Goal: Task Accomplishment & Management: Complete application form

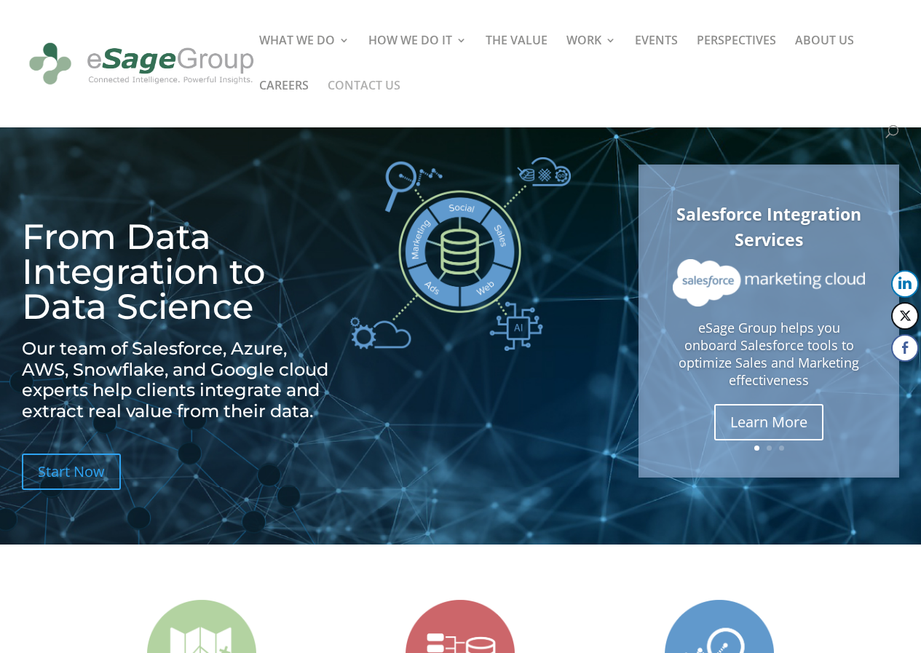
click at [383, 80] on link "CONTACT US" at bounding box center [364, 102] width 73 height 45
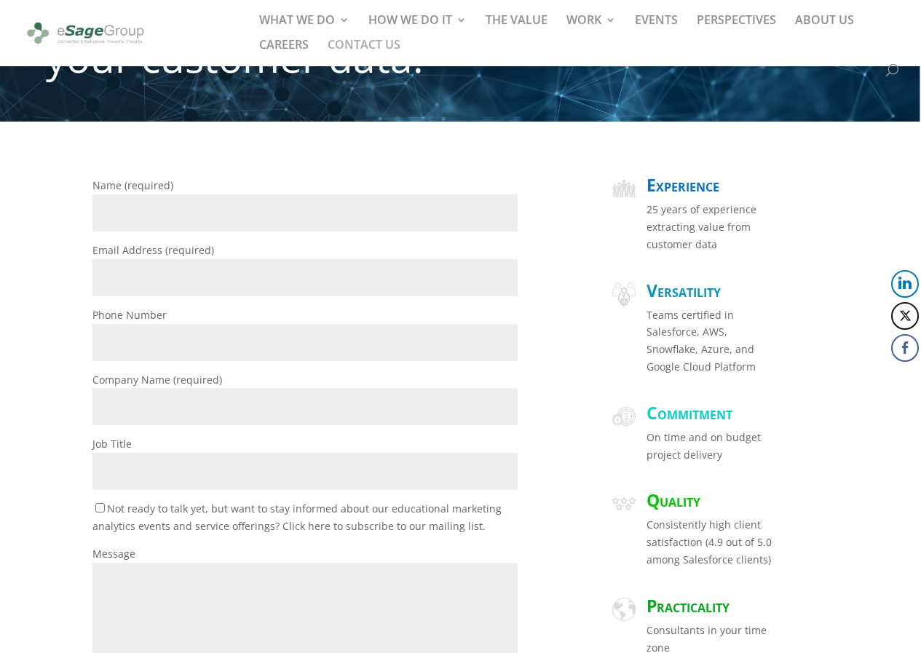
scroll to position [194, 0]
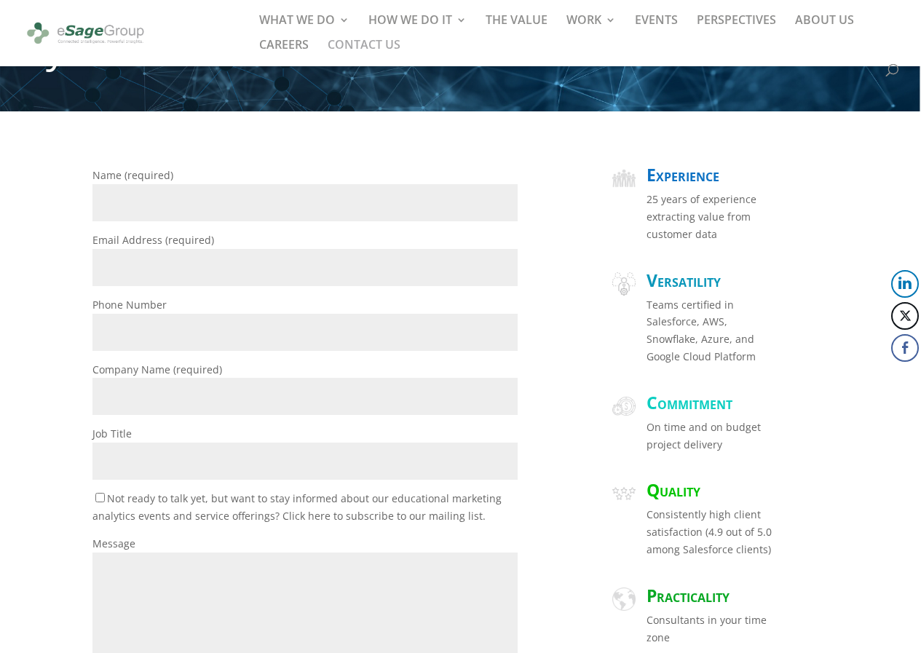
drag, startPoint x: 148, startPoint y: 202, endPoint x: 162, endPoint y: 206, distance: 14.5
click at [148, 202] on input "Name (required)" at bounding box center [305, 202] width 426 height 37
click at [162, 195] on input "Name (required)" at bounding box center [305, 202] width 426 height 37
type input "[PERSON_NAME]"
type input "[EMAIL_ADDRESS][DOMAIN_NAME]"
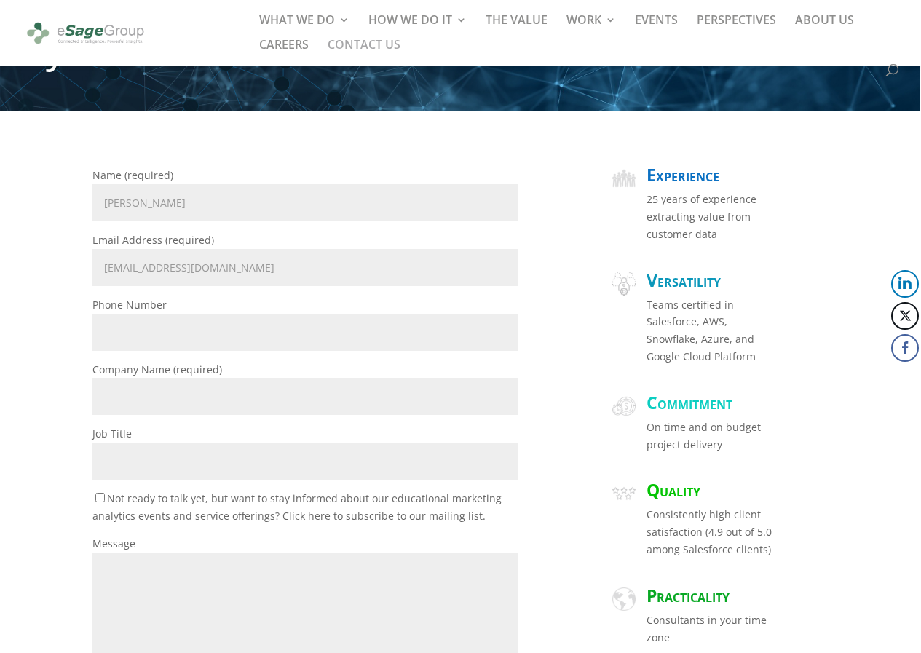
type input "2029530680"
type input "ZaphyrRecruit"
click at [189, 446] on input "Job Title" at bounding box center [305, 461] width 426 height 37
click at [205, 547] on p "Message" at bounding box center [305, 632] width 426 height 194
click at [205, 549] on p "Message" at bounding box center [305, 632] width 426 height 194
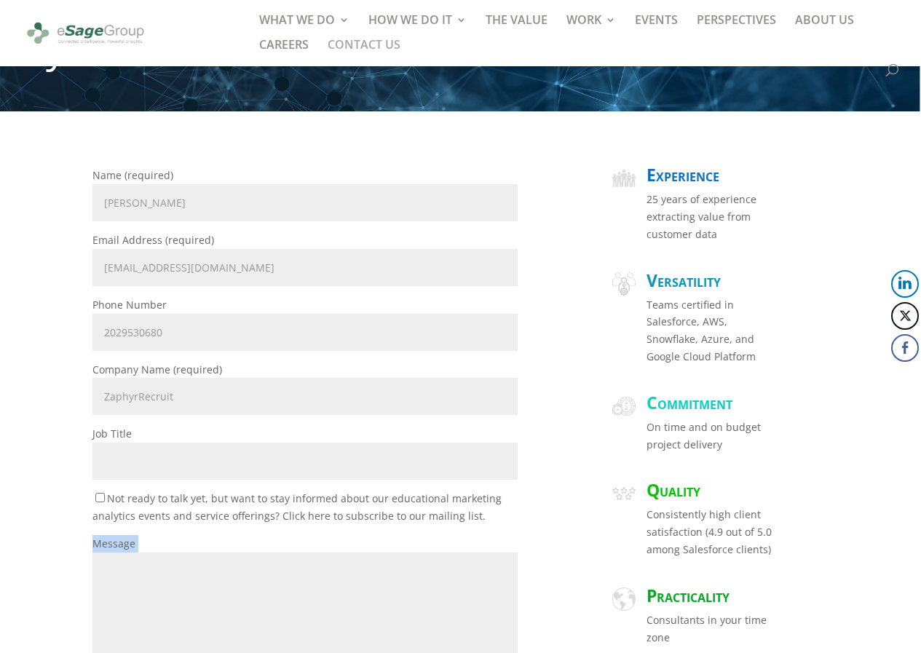
click at [180, 652] on textarea "Message" at bounding box center [305, 633] width 426 height 162
paste textarea "Hi there, Hiring for one role but not getting the right candidates? A lot of fi…"
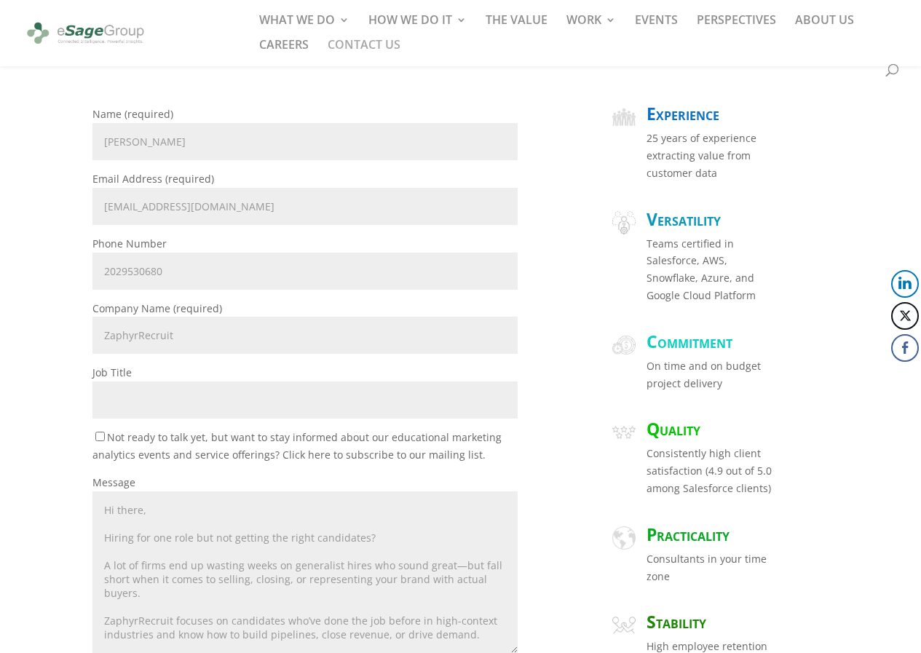
scroll to position [154, 0]
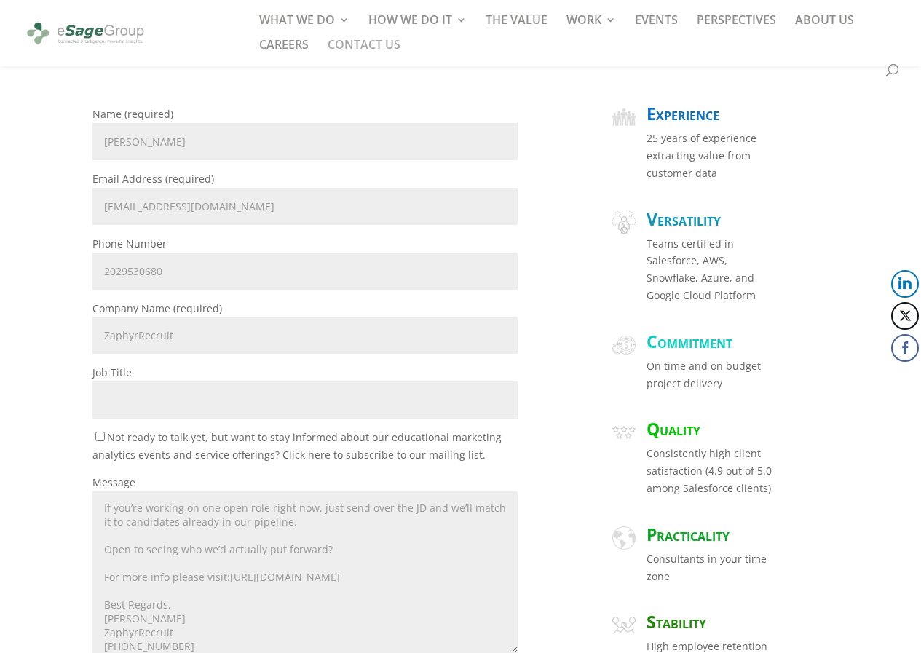
type textarea "Hi there, Hiring for one role but not getting the right candidates? A lot of fi…"
click at [164, 379] on p "Job Title" at bounding box center [305, 396] width 426 height 65
click at [162, 387] on input "Job Title" at bounding box center [305, 399] width 426 height 37
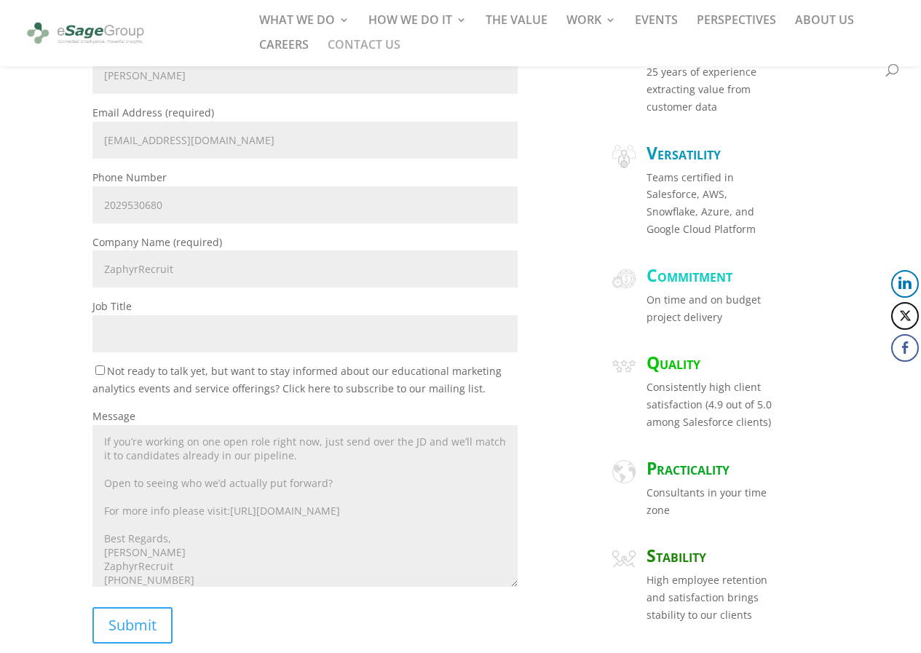
scroll to position [449, 0]
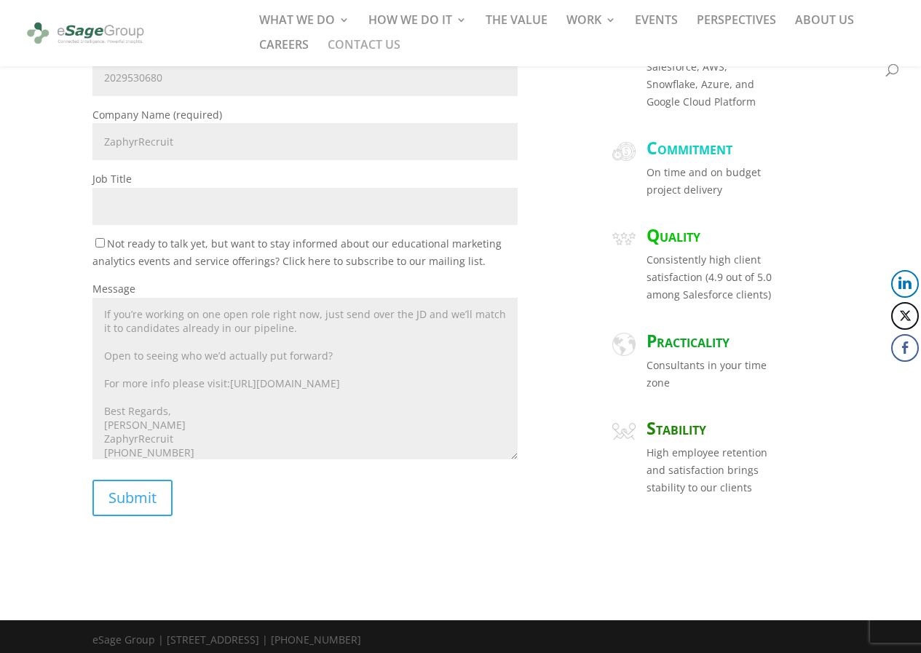
click at [173, 186] on p "Job Title" at bounding box center [305, 202] width 426 height 65
click at [177, 203] on input "Job Title" at bounding box center [305, 206] width 426 height 37
paste input "Business Development Manager"
type input "Business Development Manager"
click at [131, 512] on input "Submit" at bounding box center [132, 498] width 80 height 36
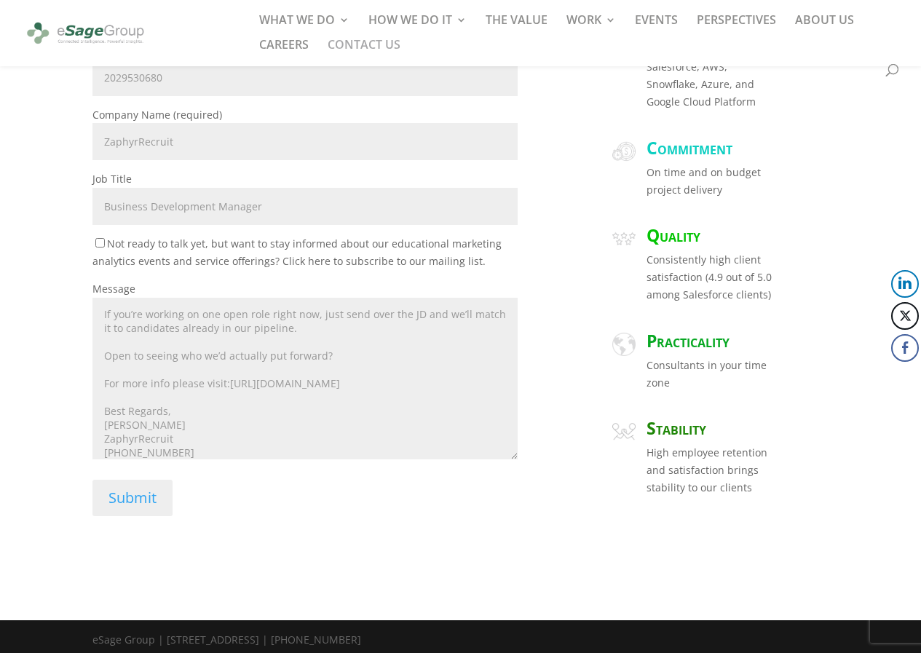
click at [142, 503] on input "Submit" at bounding box center [132, 498] width 80 height 36
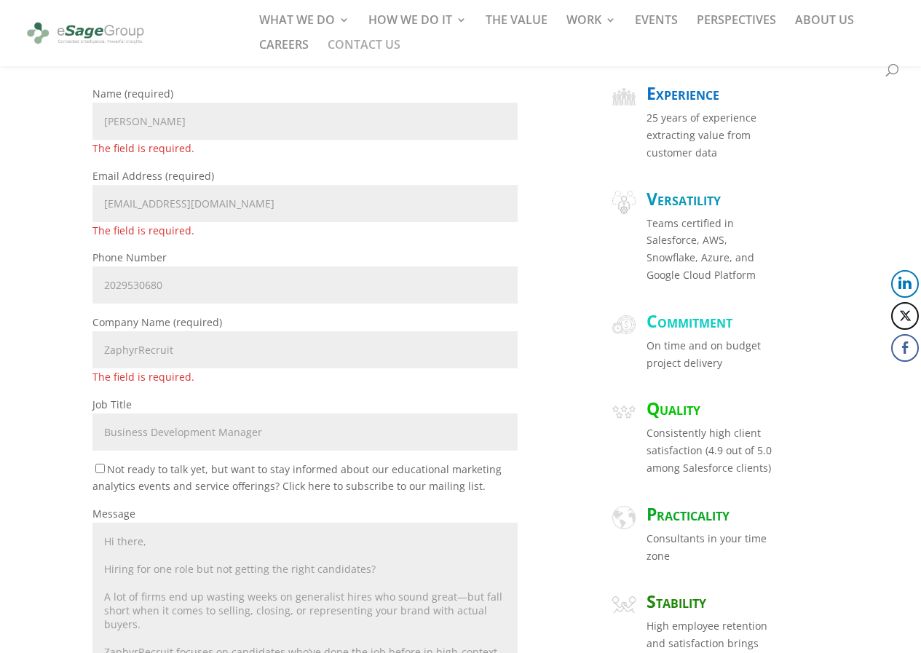
scroll to position [273, 0]
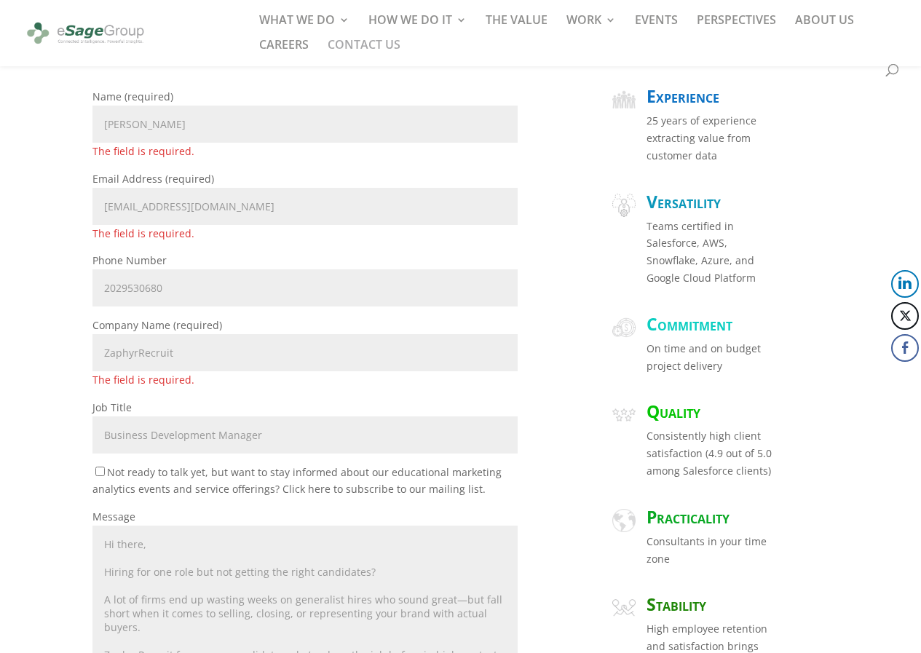
click at [173, 124] on input "[PERSON_NAME]" at bounding box center [305, 124] width 426 height 37
drag, startPoint x: 173, startPoint y: 124, endPoint x: 201, endPoint y: 130, distance: 28.3
click at [173, 124] on input "[PERSON_NAME]" at bounding box center [305, 124] width 426 height 37
type input "[PERSON_NAME]"
type input "[EMAIL_ADDRESS][DOMAIN_NAME]"
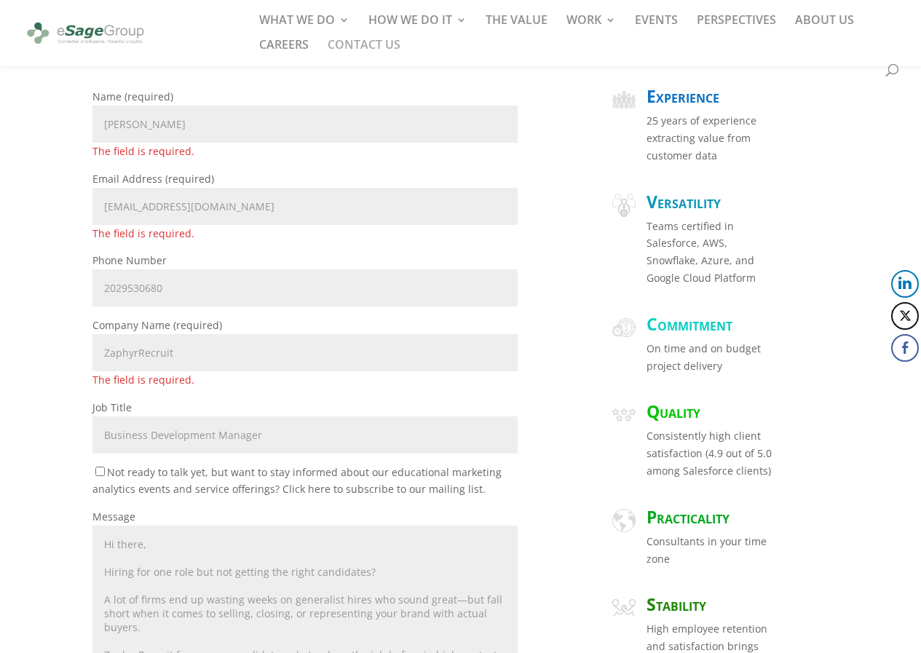
type input "2029530680"
type input "ZaphyrRecruit"
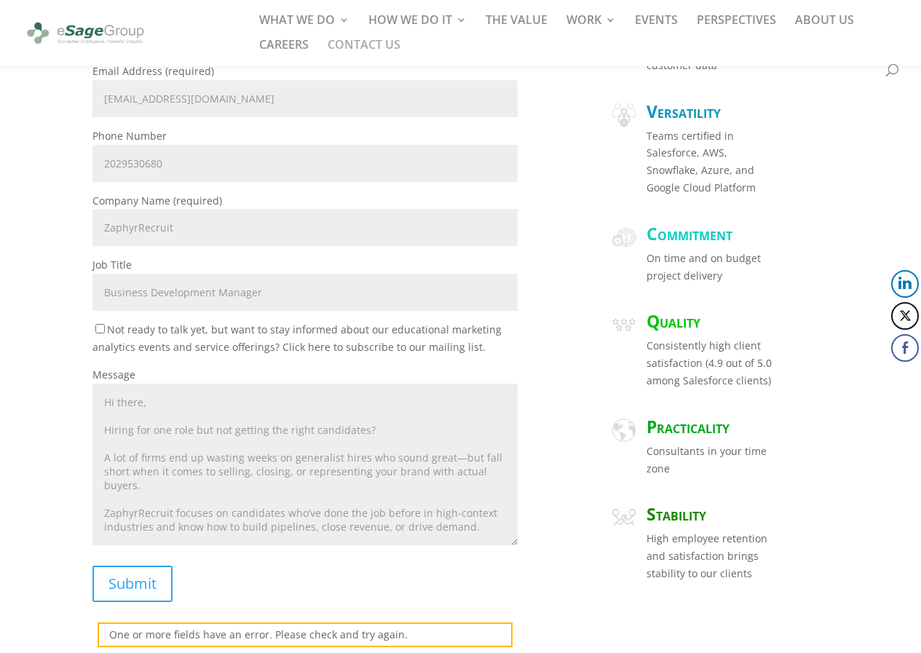
scroll to position [370, 0]
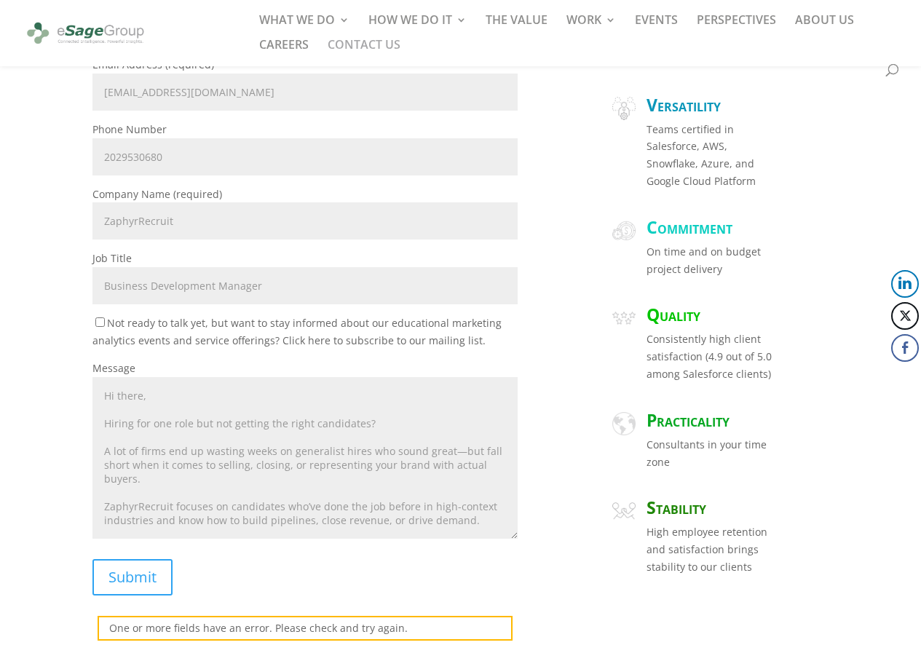
click at [168, 268] on input "Business Development Manager" at bounding box center [305, 285] width 426 height 37
click at [173, 291] on input "Business Development Manager" at bounding box center [305, 285] width 426 height 37
type input "Business Development Manager"
click at [162, 403] on textarea "Hi there, Hiring for one role but not getting the right candidates? A lot of fi…" at bounding box center [305, 458] width 426 height 162
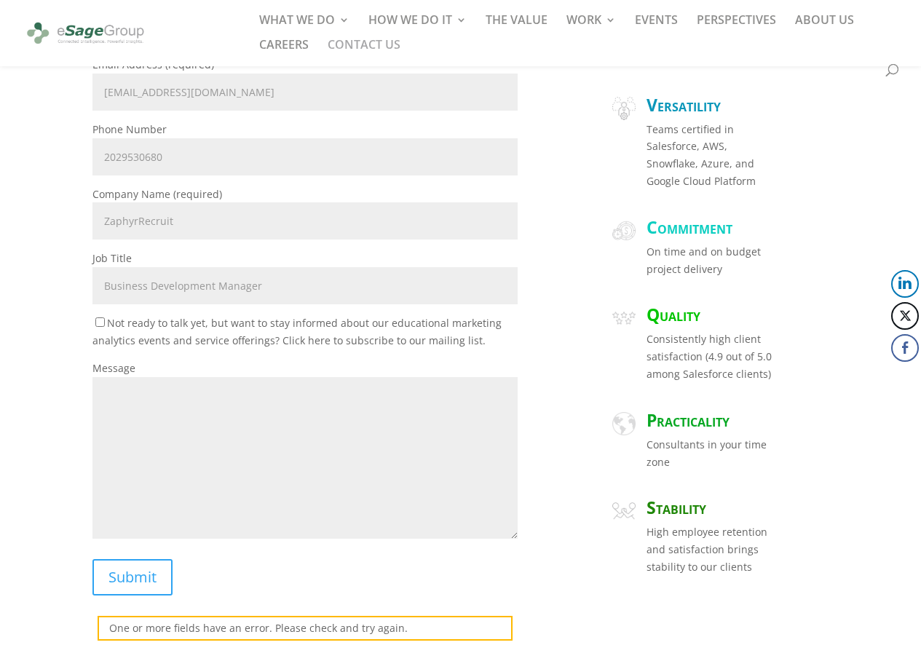
paste textarea "Hi there, Hiring for one role but not getting the right candidates? A lot of fi…"
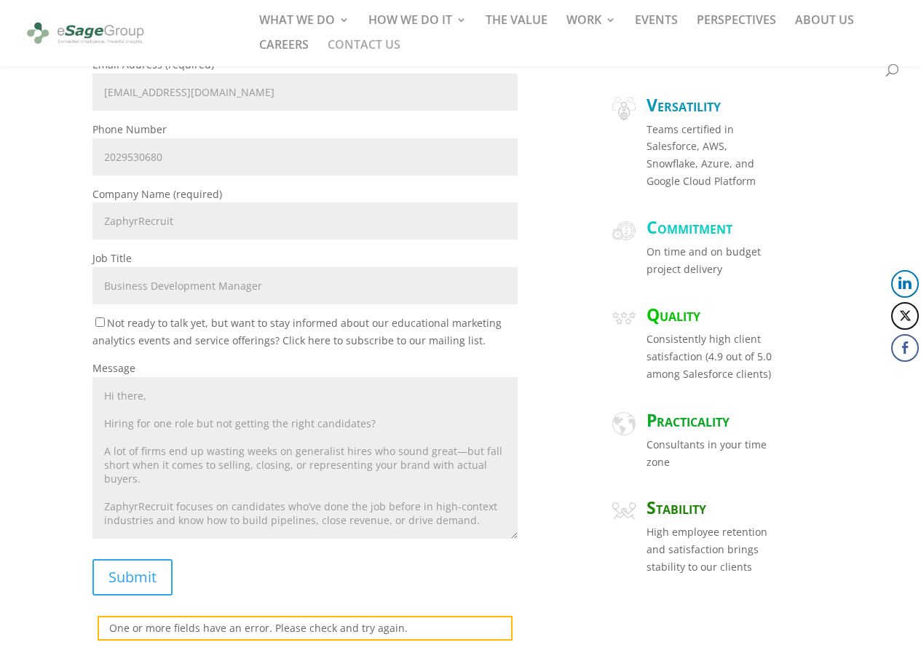
scroll to position [154, 0]
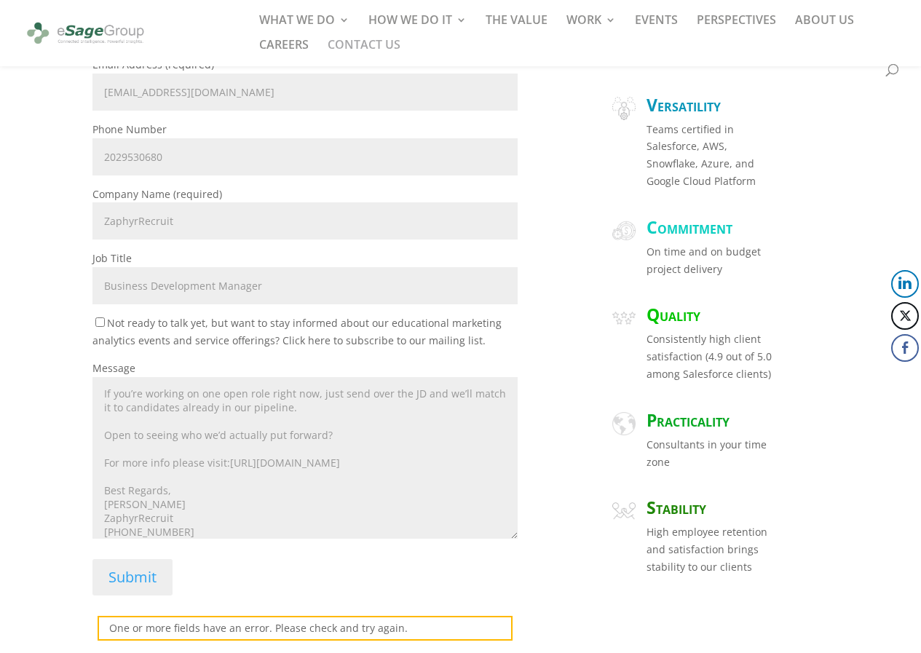
type textarea "Hi there, Hiring for one role but not getting the right candidates? A lot of fi…"
click at [148, 569] on input "Submit" at bounding box center [132, 577] width 80 height 36
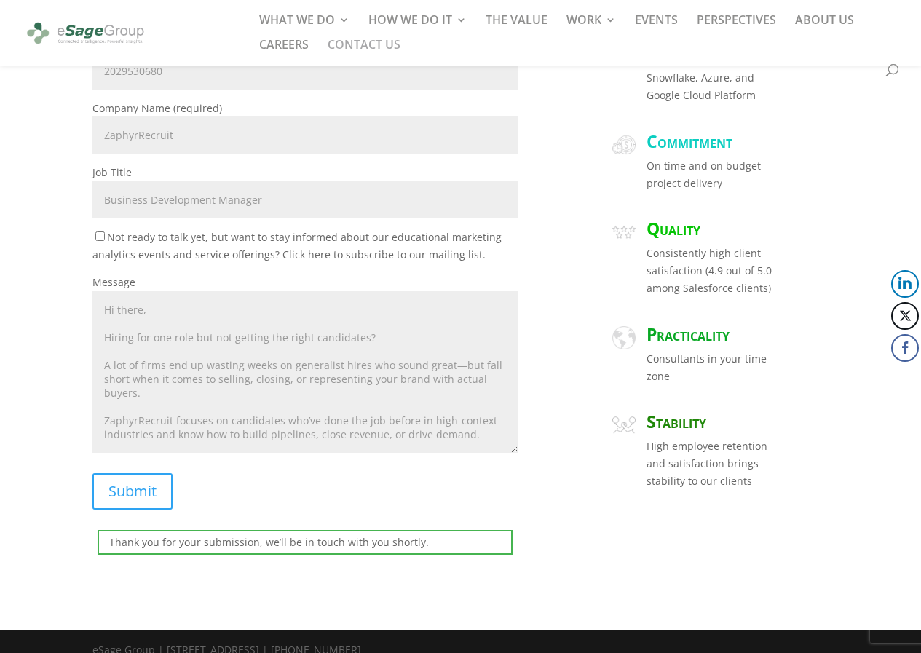
scroll to position [472, 0]
